Goal: Task Accomplishment & Management: Complete application form

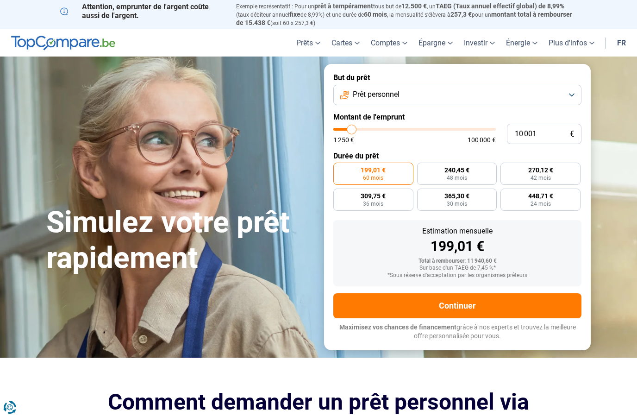
click at [493, 97] on button "Prêt personnel" at bounding box center [457, 95] width 248 height 20
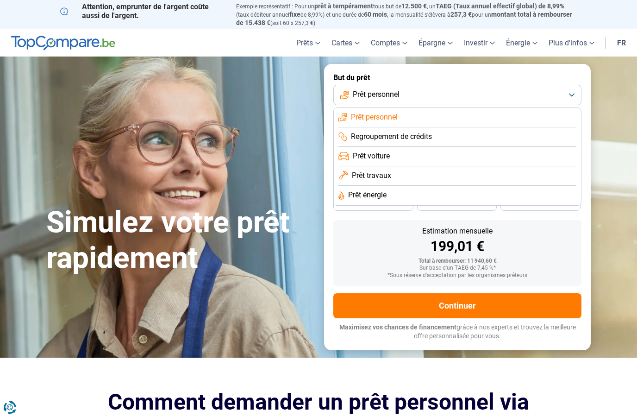
click at [389, 190] on li "Prêt énergie" at bounding box center [458, 195] width 238 height 19
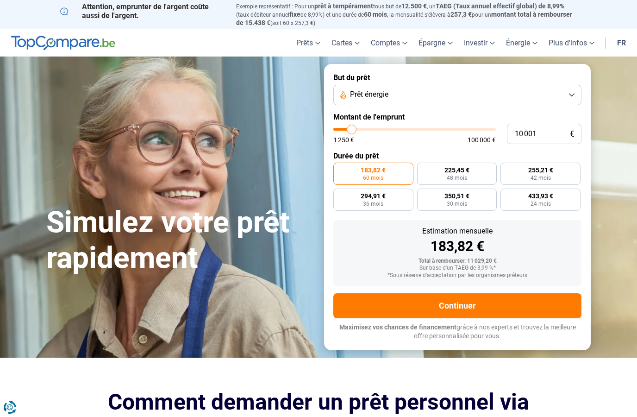
type input "10000"
radio input "true"
type input "8 250"
type input "8250"
type input "10 750"
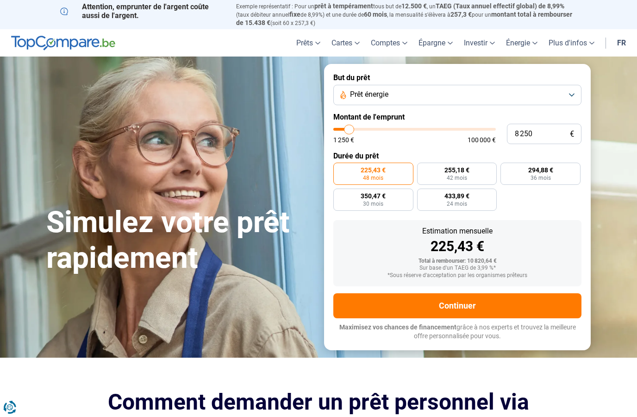
type input "10750"
type input "11 000"
type input "11000"
type input "11 250"
type input "11250"
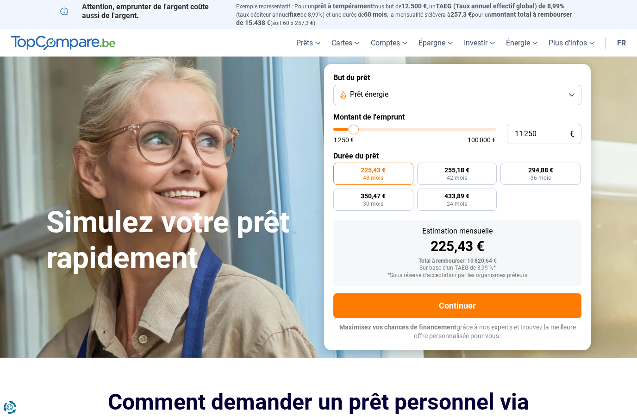
type input "12 250"
type input "12250"
type input "13 000"
type input "13000"
type input "14 000"
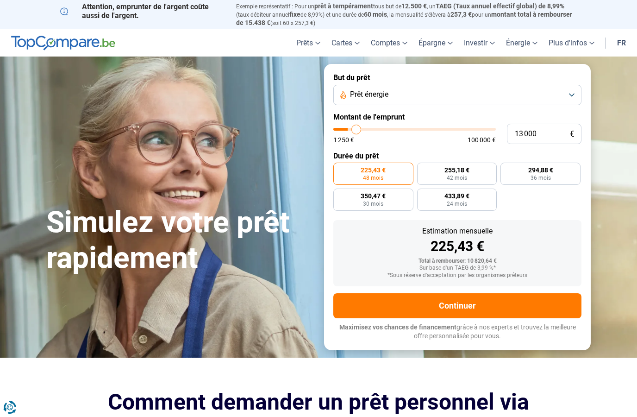
type input "14000"
type input "14 750"
type input "14750"
type input "16 000"
type input "16000"
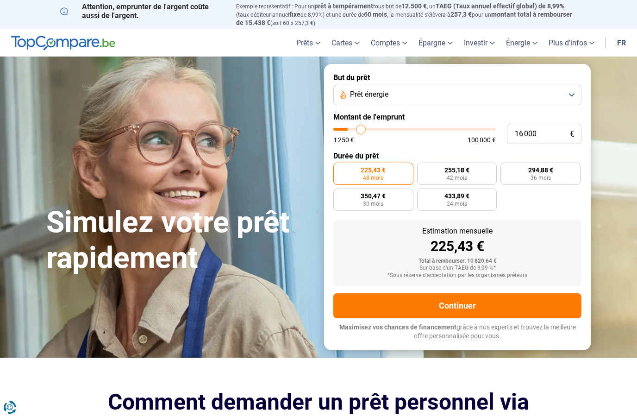
type input "17 250"
type input "17250"
type input "18 750"
type input "18750"
type input "20 000"
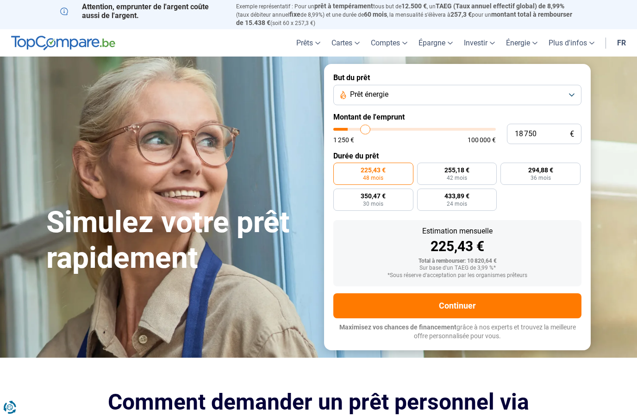
type input "20000"
type input "21 500"
type input "21500"
type input "22 500"
type input "22500"
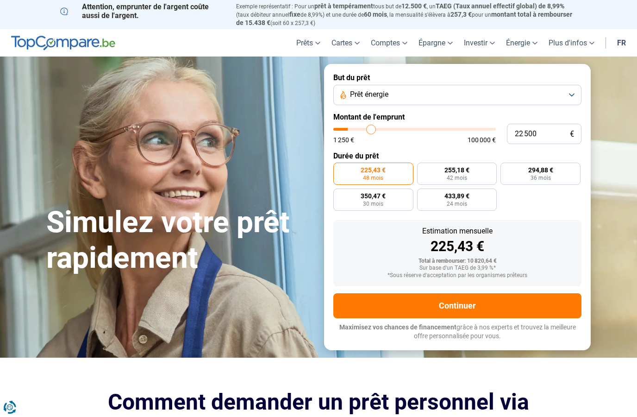
type input "24 000"
type input "24000"
type input "25 500"
type input "25500"
type input "26 750"
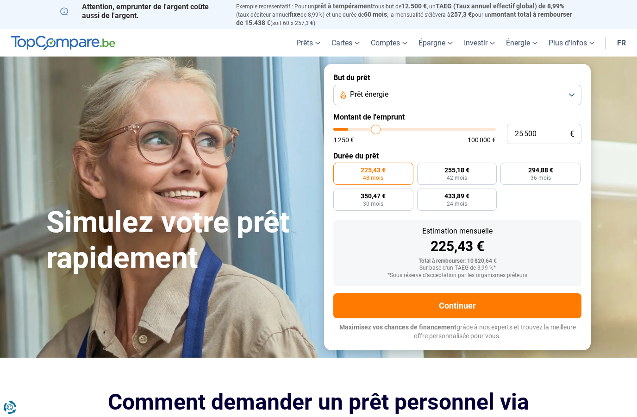
type input "26750"
type input "28 250"
type input "28250"
type input "29 250"
type input "29250"
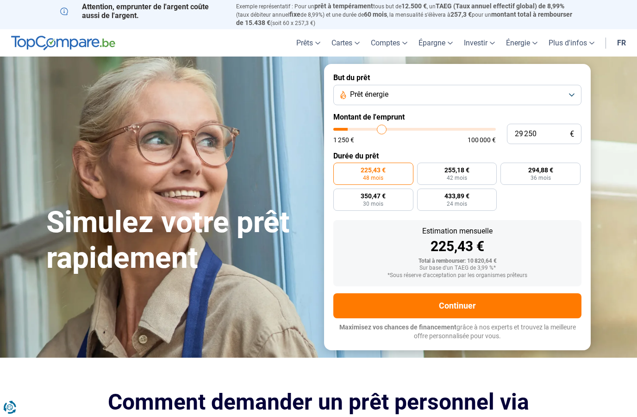
type input "30 500"
type input "30500"
type input "31 500"
type input "31500"
type input "32 500"
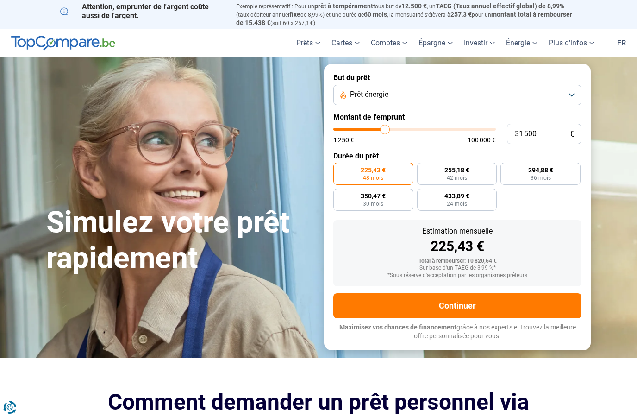
type input "32500"
type input "33 500"
type input "33500"
type input "34 500"
type input "34500"
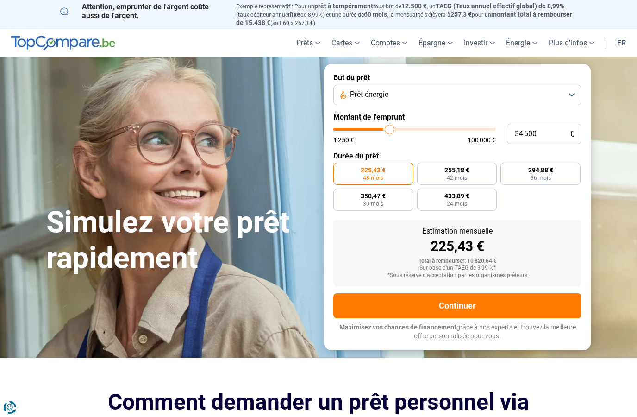
type input "35 500"
type input "35500"
type input "36 500"
type input "36500"
type input "37 250"
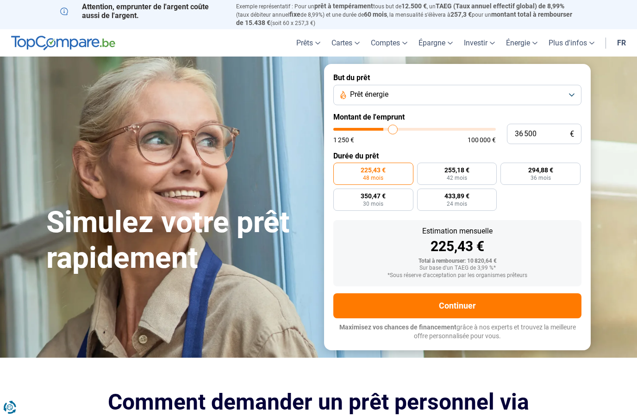
type input "37250"
type input "38 250"
type input "38250"
type input "38 750"
type input "38750"
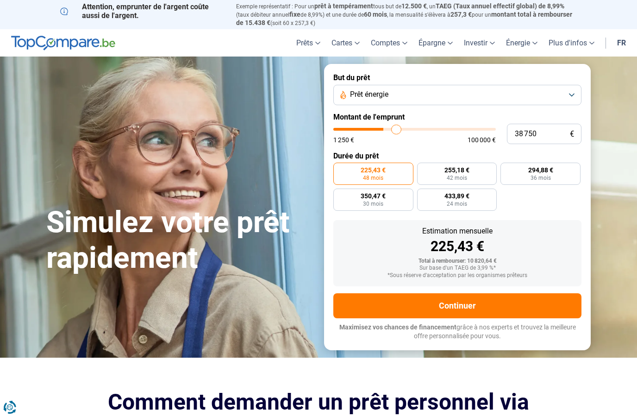
type input "39 750"
type input "39750"
type input "40 250"
type input "40250"
type input "41 250"
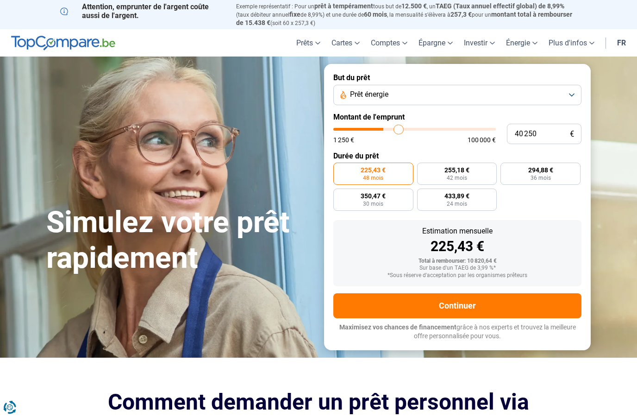
type input "41250"
type input "41 750"
type input "41750"
type input "42 250"
type input "42250"
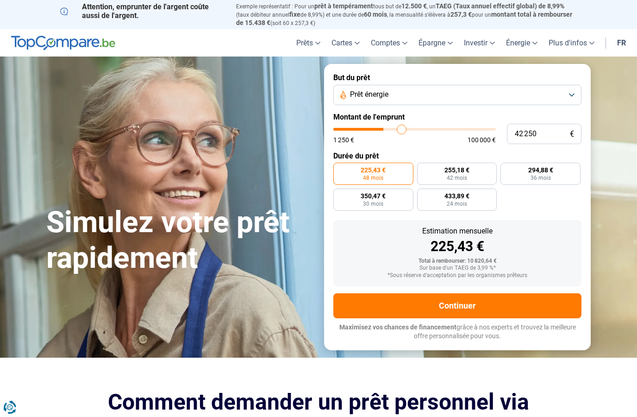
type input "43 000"
type input "43000"
type input "43 250"
type input "43250"
type input "43 500"
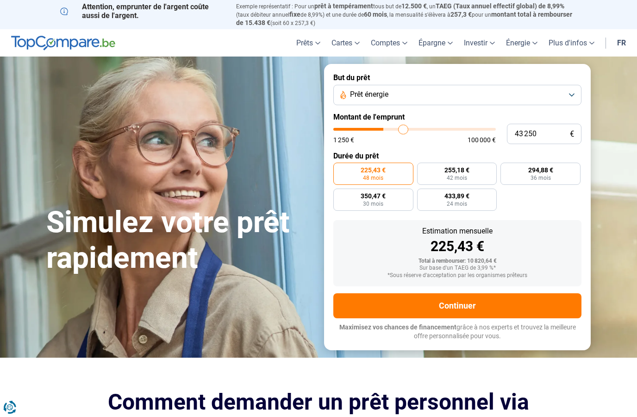
type input "43500"
type input "43 750"
type input "43750"
type input "44 500"
type input "44500"
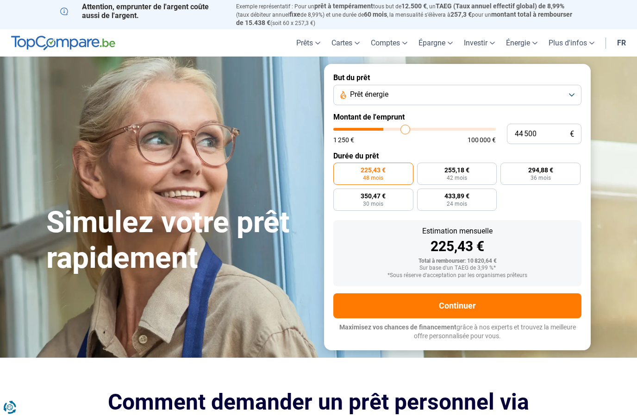
type input "44 750"
type input "44750"
type input "45 000"
type input "45000"
type input "45 250"
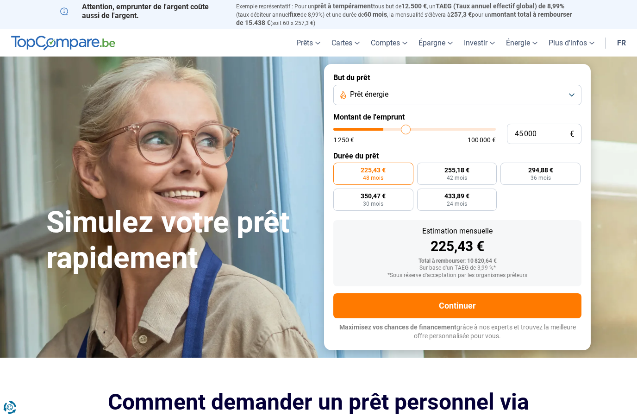
type input "45250"
type input "45 750"
type input "45750"
type input "46 000"
type input "46000"
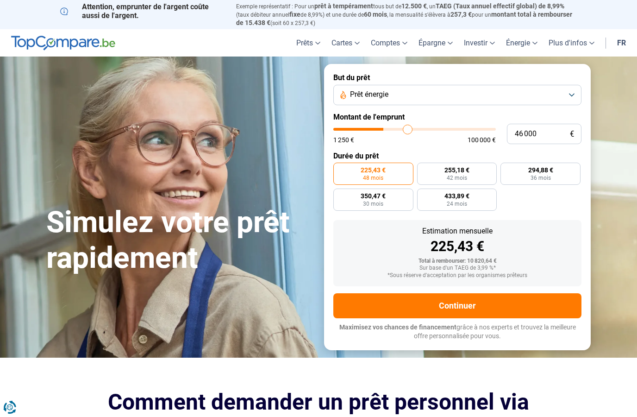
type input "46 250"
type input "46250"
type input "46 000"
type input "46000"
type input "45 750"
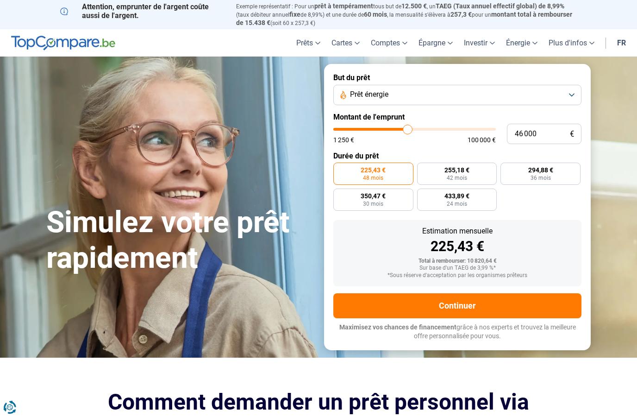
type input "45750"
type input "45 000"
type input "45000"
type input "44 500"
type input "44500"
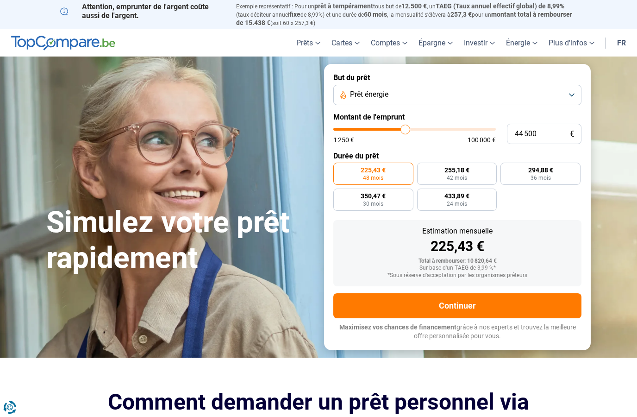
type input "43 750"
type input "43750"
type input "43 250"
type input "43250"
type input "42 250"
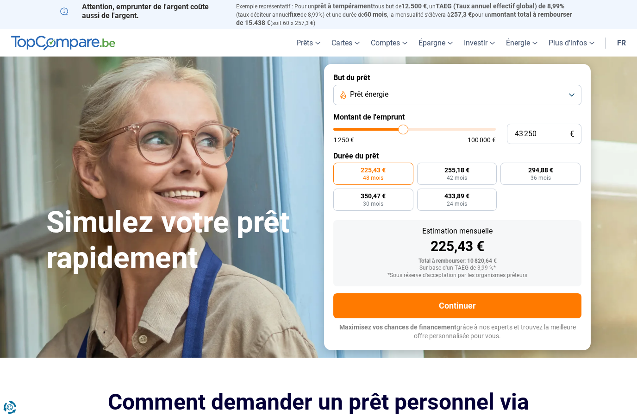
type input "42250"
type input "41 750"
type input "41750"
type input "41 250"
type input "41250"
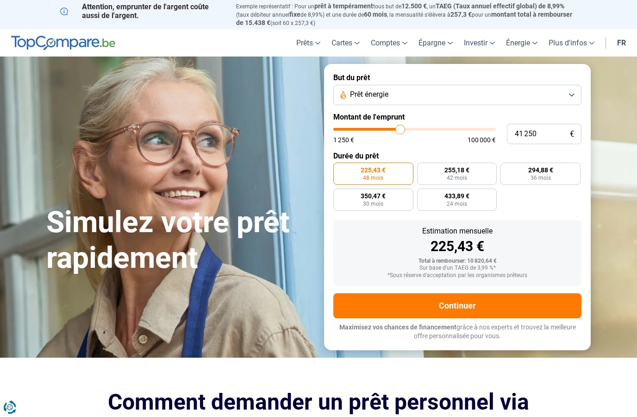
type input "40 750"
type input "40750"
type input "40 250"
type input "40250"
type input "39 750"
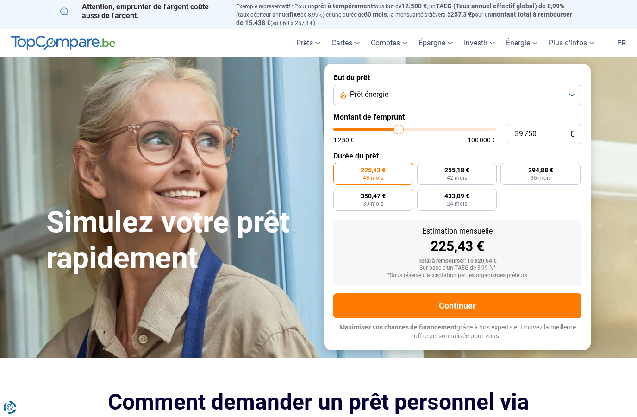
type input "39750"
type input "39 000"
type input "39000"
type input "38 750"
type input "38750"
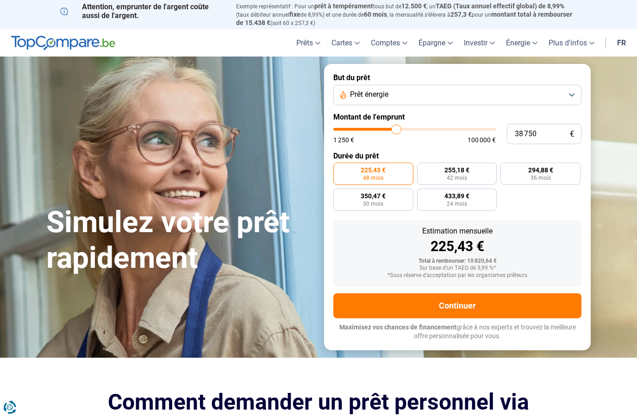
type input "38 250"
type input "38250"
type input "38 000"
type input "38000"
type input "37 500"
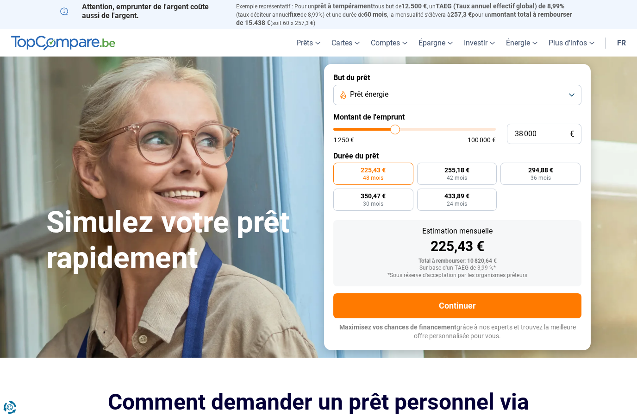
type input "37500"
type input "37 250"
type input "37250"
type input "37 000"
type input "37000"
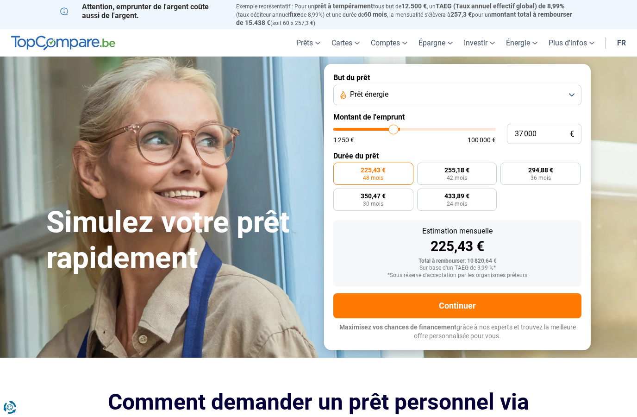
type input "36 750"
type input "36750"
type input "36 500"
type input "36500"
type input "36 000"
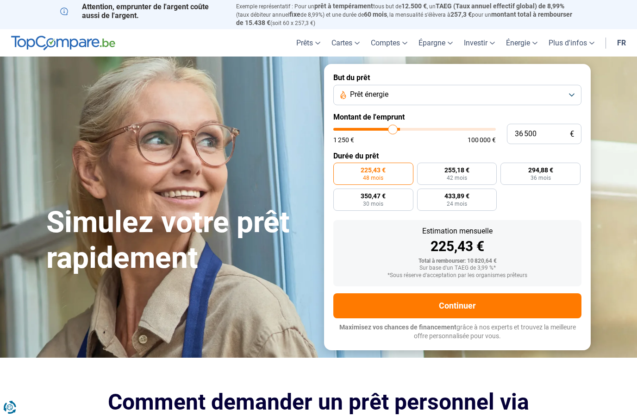
type input "36000"
type input "35 750"
type input "35750"
type input "35 500"
type input "35500"
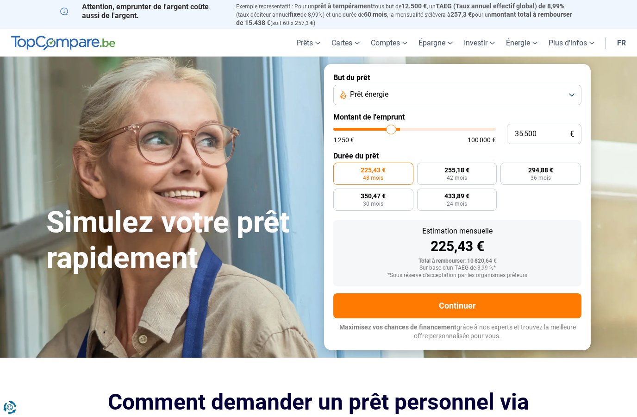
type input "35 250"
type input "35250"
type input "35 000"
type input "35000"
type input "34 500"
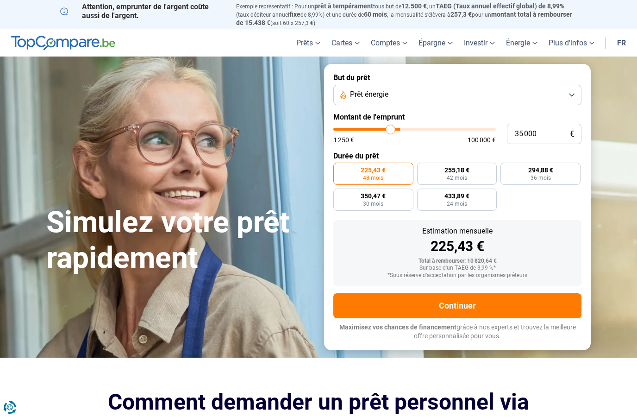
type input "34500"
type input "34 250"
type input "34250"
type input "34 000"
type input "34000"
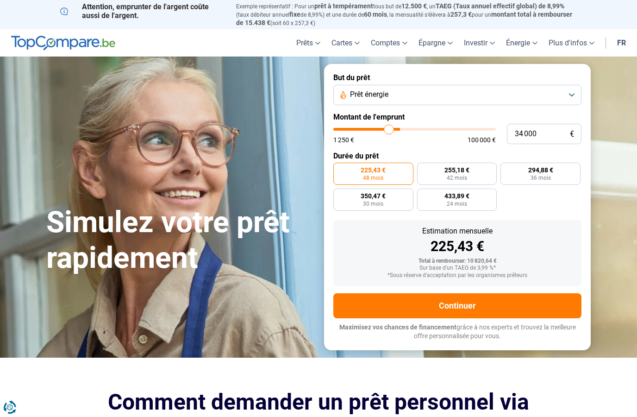
type input "33 750"
type input "33750"
type input "33 500"
type input "33500"
type input "33 000"
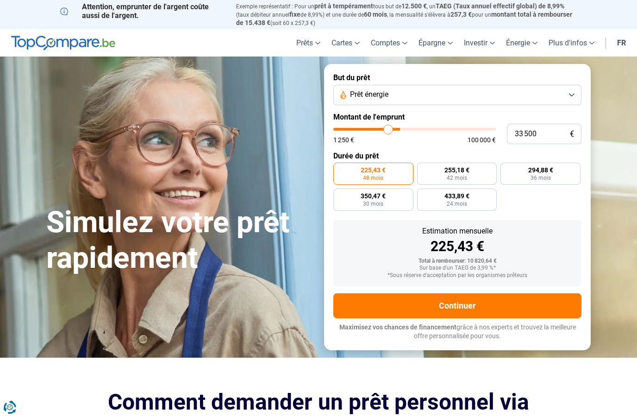
type input "33000"
type input "32 750"
type input "32750"
type input "32 500"
type input "32500"
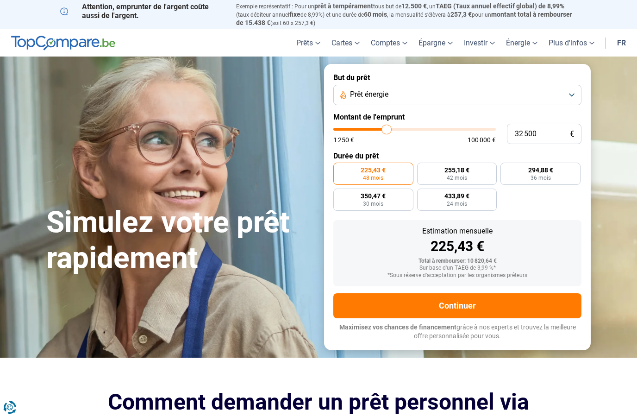
type input "32 250"
type input "32250"
type input "32 000"
type input "32000"
type input "31 500"
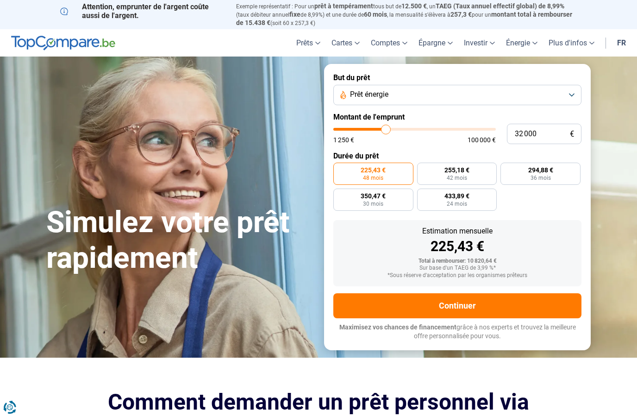
type input "31500"
type input "31 250"
type input "31250"
type input "31 000"
type input "31000"
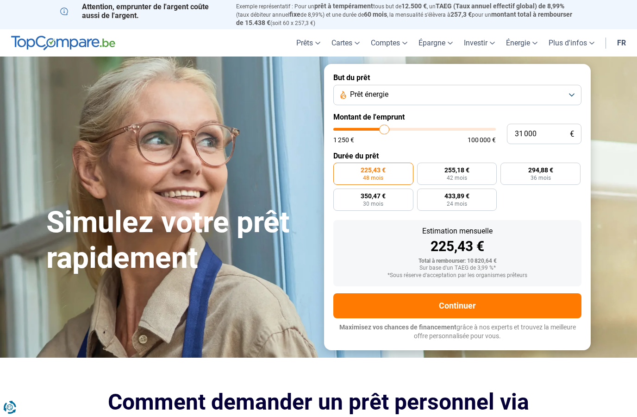
type input "30 750"
type input "30750"
type input "30 500"
type input "30500"
type input "30 000"
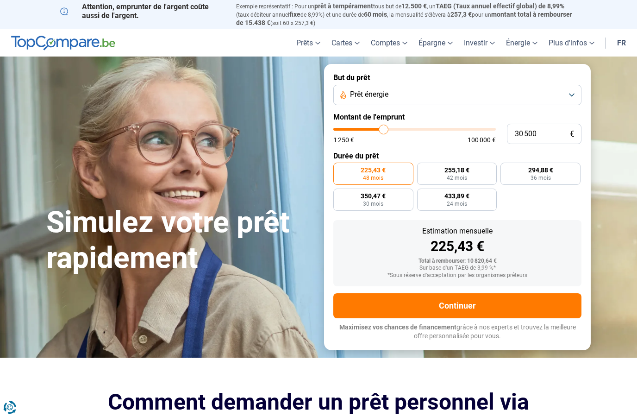
type input "30000"
type input "29 750"
type input "29750"
type input "29 500"
type input "29500"
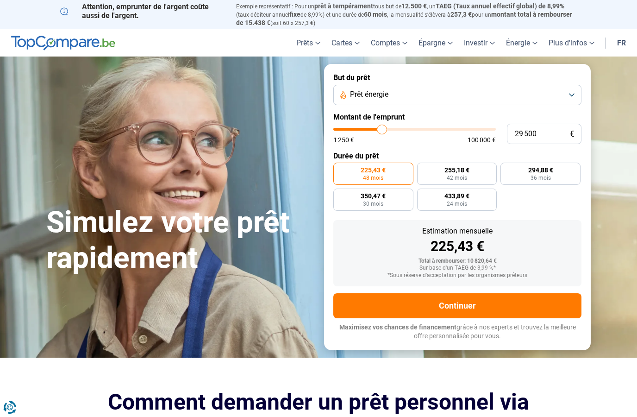
type input "29 250"
type input "29250"
type input "29 000"
type input "29000"
type input "28 500"
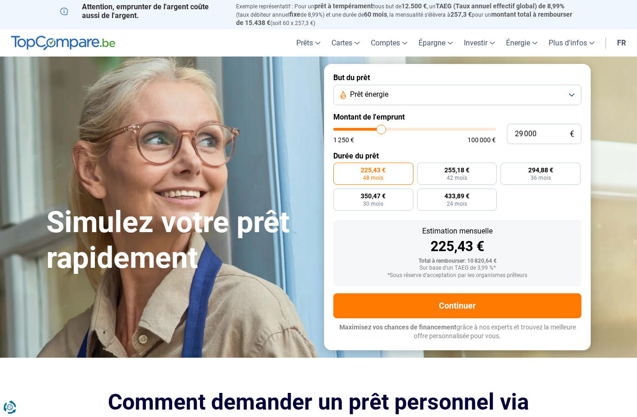
type input "28500"
type input "28 250"
type input "28250"
type input "28 000"
type input "28000"
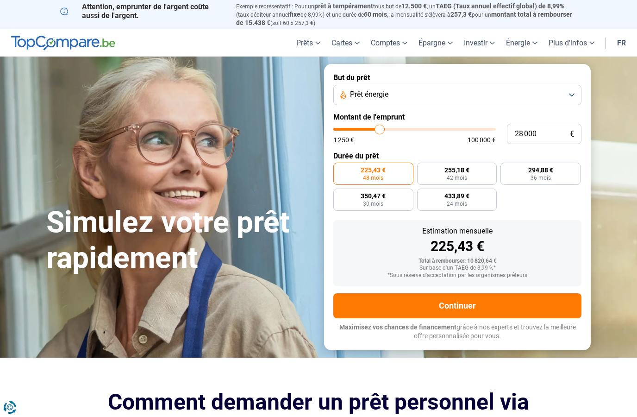
type input "27 750"
type input "27750"
type input "27 500"
type input "27500"
type input "27 000"
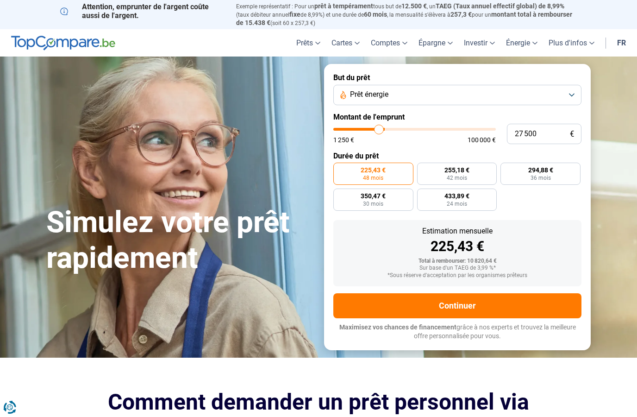
type input "27000"
type input "26 750"
type input "26750"
type input "26 500"
type input "26500"
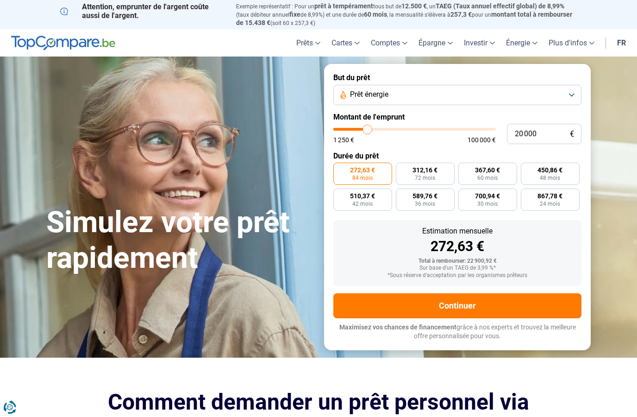
click at [350, 163] on label "272,63 € 84 mois" at bounding box center [362, 174] width 59 height 22
click at [339, 163] on input "272,63 € 84 mois" at bounding box center [336, 166] width 6 height 6
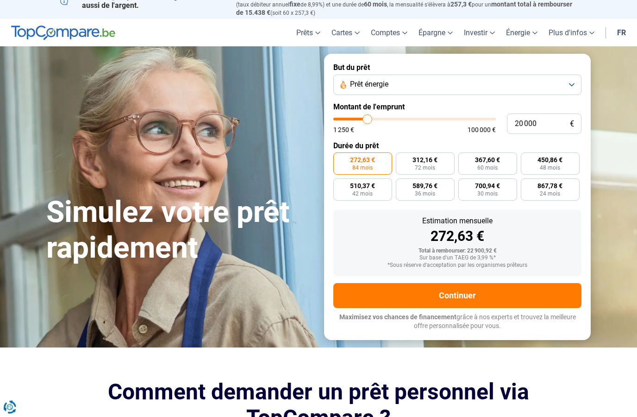
scroll to position [10, 0]
click at [559, 49] on section "Simulez votre prêt rapidement Simulez votre prêt rapidement But du prêt Prêt én…" at bounding box center [318, 196] width 637 height 301
click at [533, 295] on button "Continuer" at bounding box center [457, 295] width 248 height 25
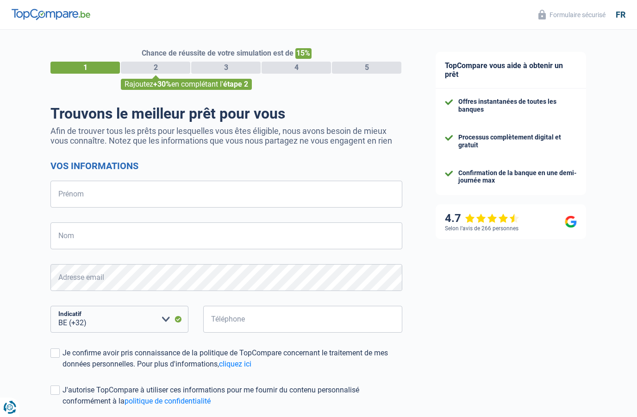
select select "32"
